Goal: Navigation & Orientation: Find specific page/section

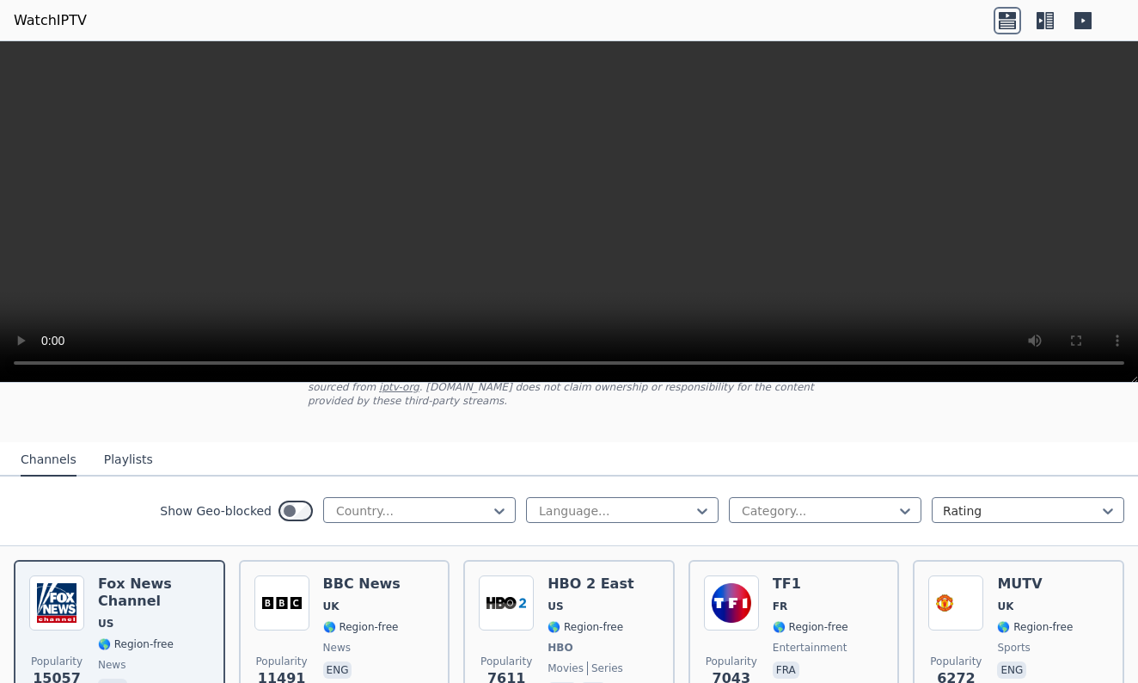
scroll to position [147, 0]
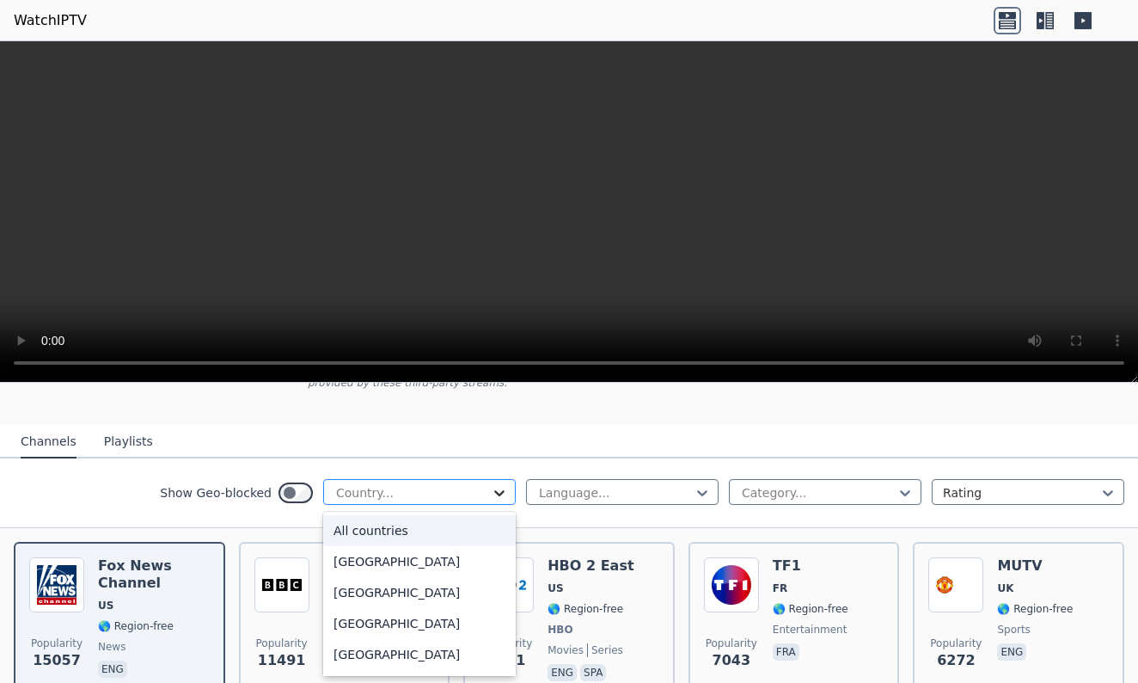
click at [491, 495] on icon at bounding box center [499, 492] width 17 height 17
type input "*"
type input "**********"
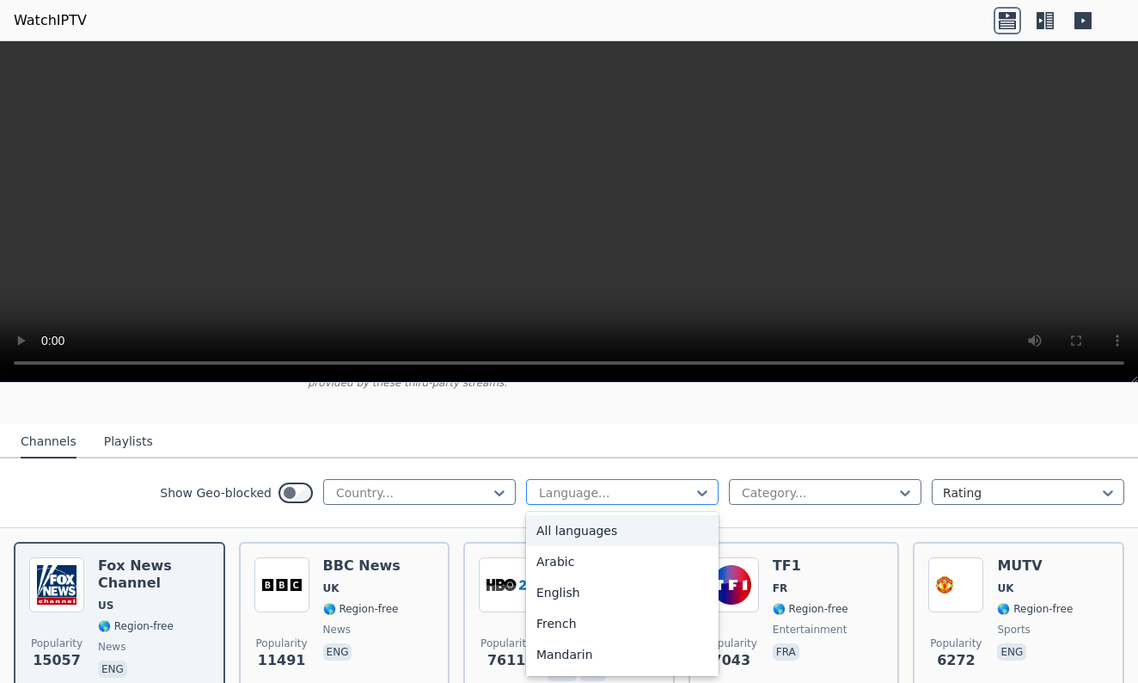
click at [673, 499] on div at bounding box center [615, 492] width 156 height 17
click at [598, 593] on div "English" at bounding box center [622, 592] width 193 height 31
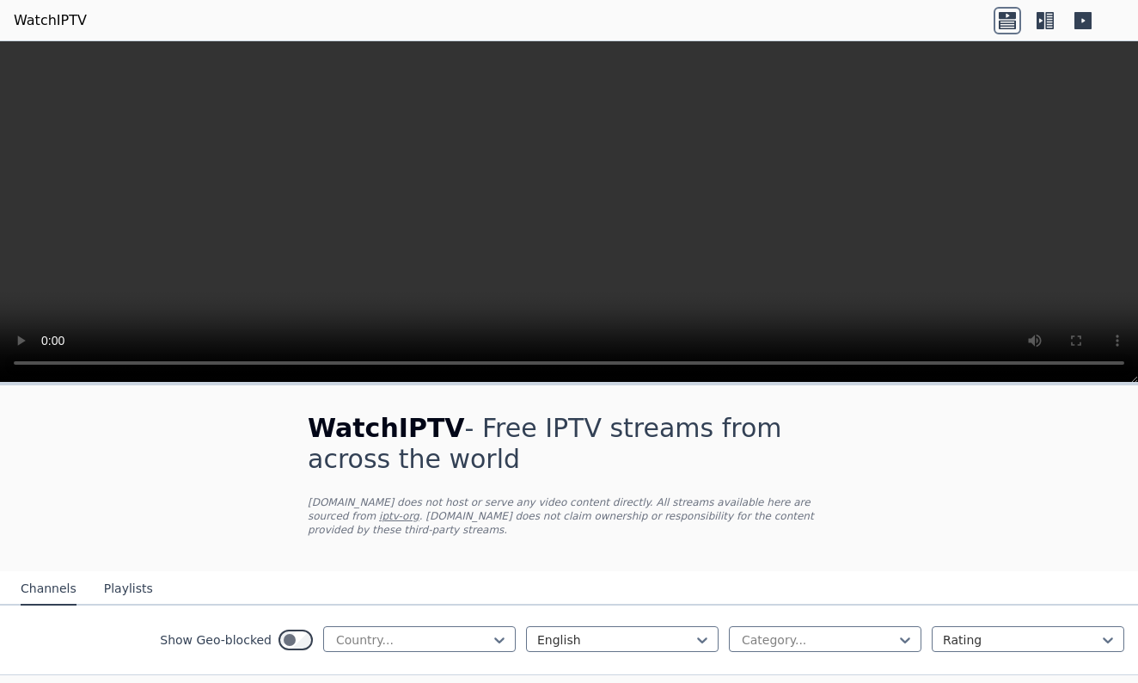
scroll to position [75, 0]
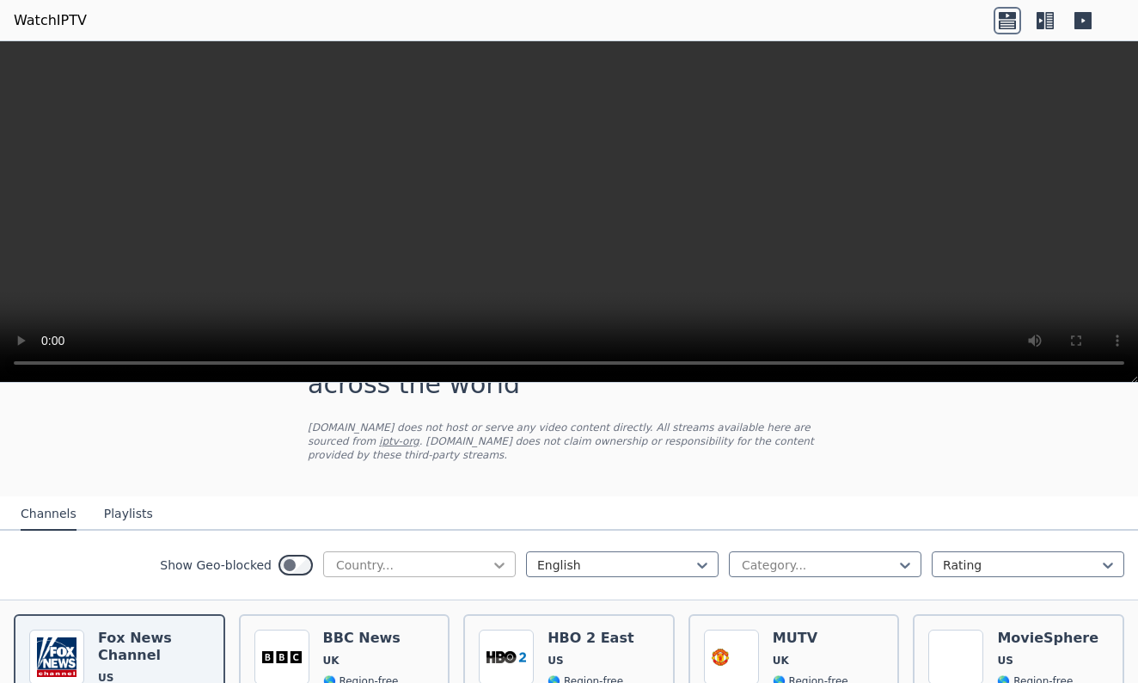
click at [493, 560] on icon at bounding box center [499, 564] width 17 height 17
click at [407, 663] on div "[GEOGRAPHIC_DATA]" at bounding box center [419, 669] width 193 height 31
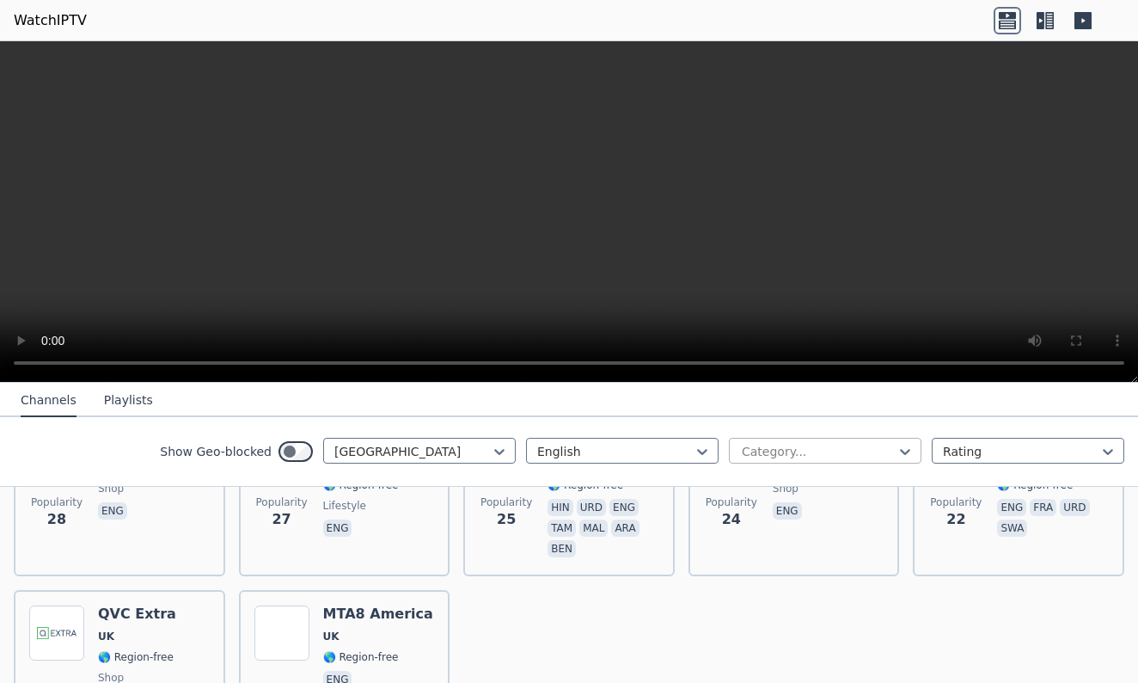
click at [855, 445] on div at bounding box center [818, 451] width 156 height 17
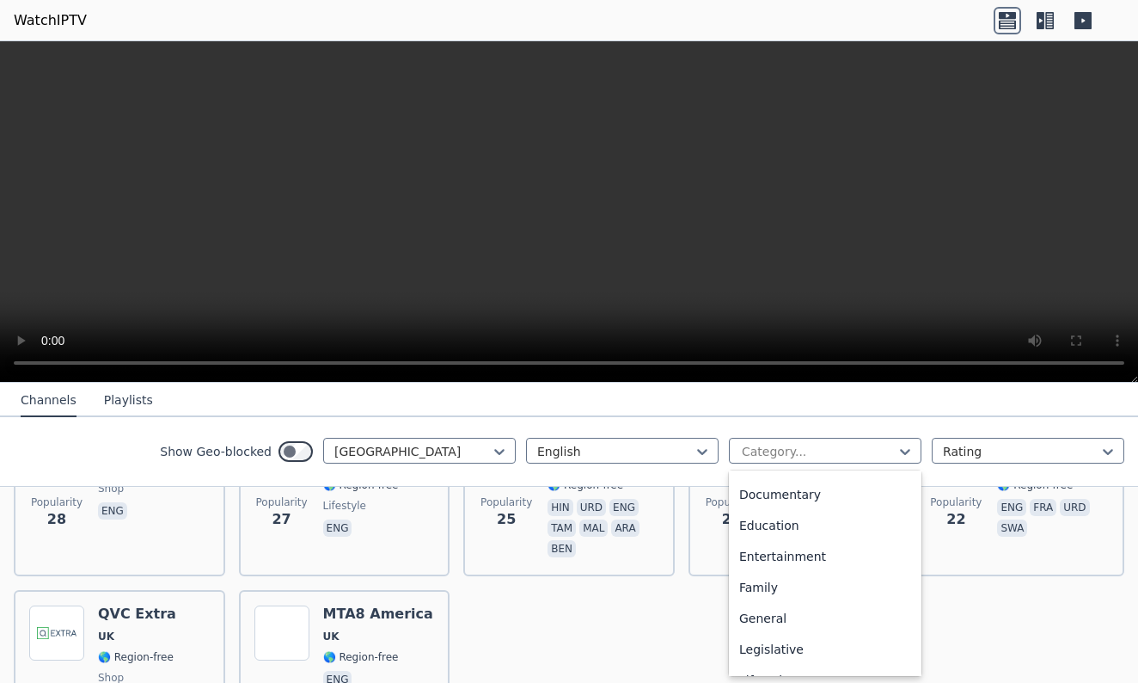
scroll to position [245, 0]
drag, startPoint x: 830, startPoint y: 536, endPoint x: 830, endPoint y: 548, distance: 12.0
click at [830, 548] on div "All categories Automobiles Animation Business Classic Comedy Cooking Culture Do…" at bounding box center [825, 572] width 193 height 205
click at [830, 548] on div "Entertainment" at bounding box center [825, 553] width 193 height 31
